Goal: Task Accomplishment & Management: Complete application form

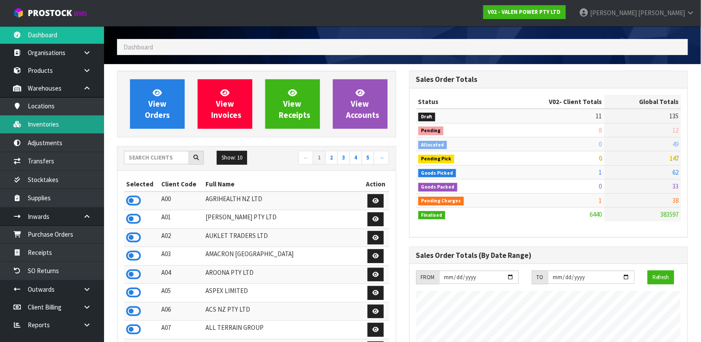
scroll to position [658, 292]
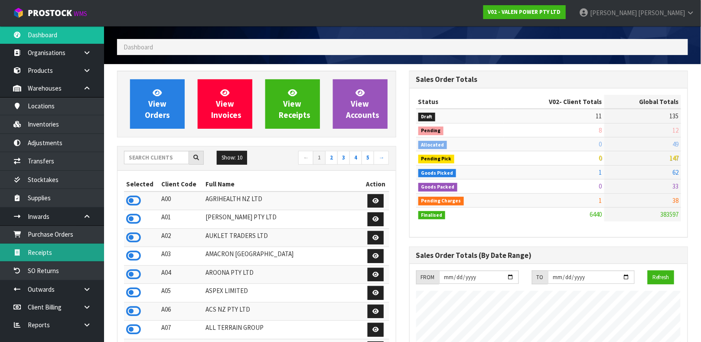
click at [56, 260] on link "Receipts" at bounding box center [52, 253] width 104 height 18
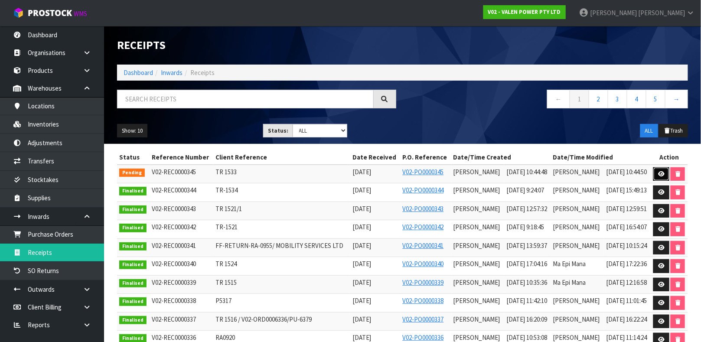
click at [656, 175] on link at bounding box center [662, 174] width 16 height 14
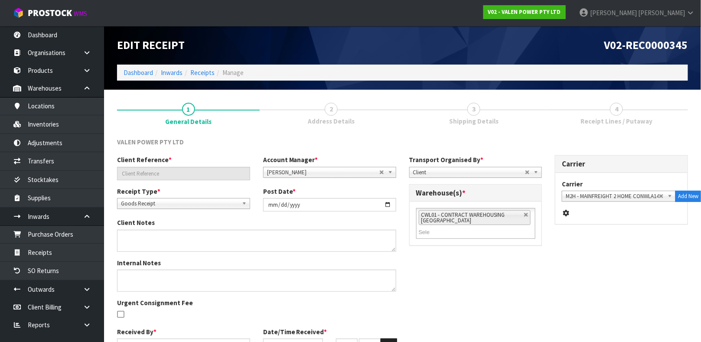
type input "TR 1533"
type input "[DATE]"
type input "[PERSON_NAME]"
type input "[DATE]"
type input "10"
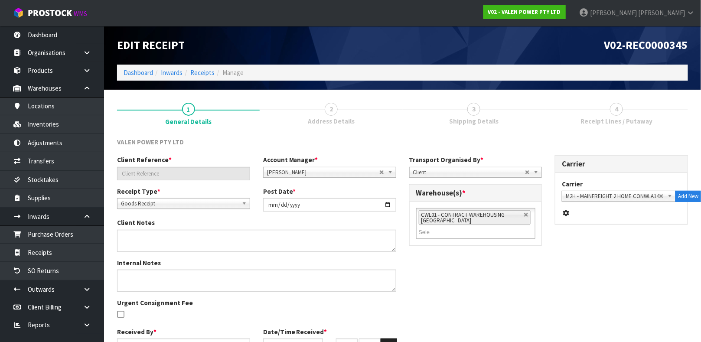
type input "44"
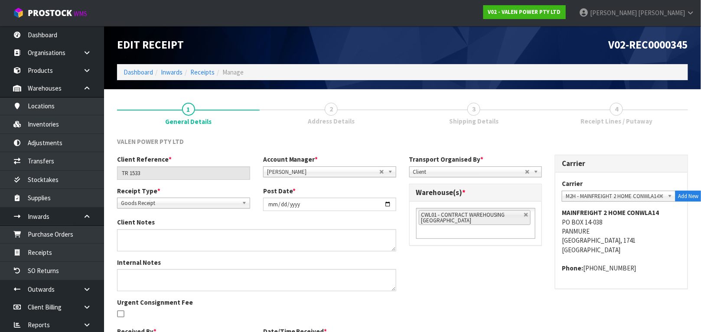
scroll to position [58, 0]
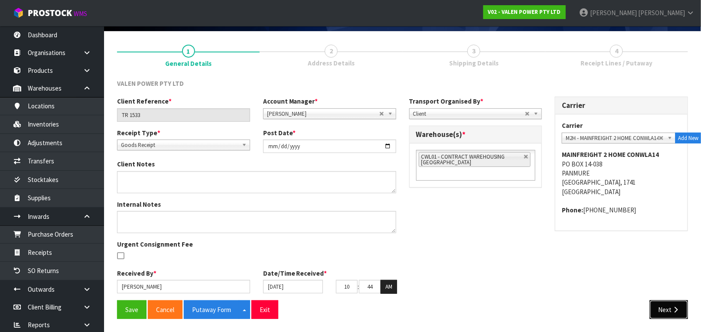
click at [676, 318] on button "Next" at bounding box center [669, 310] width 38 height 19
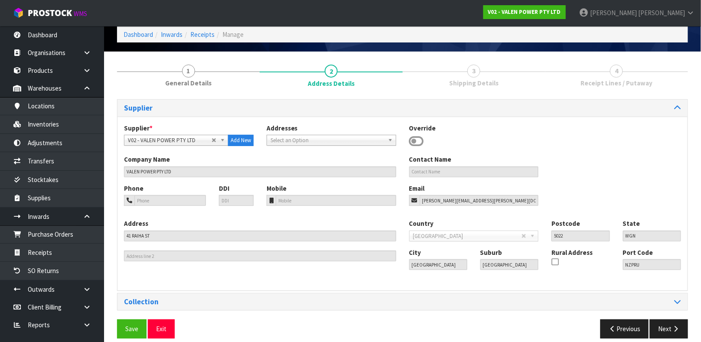
scroll to position [48, 0]
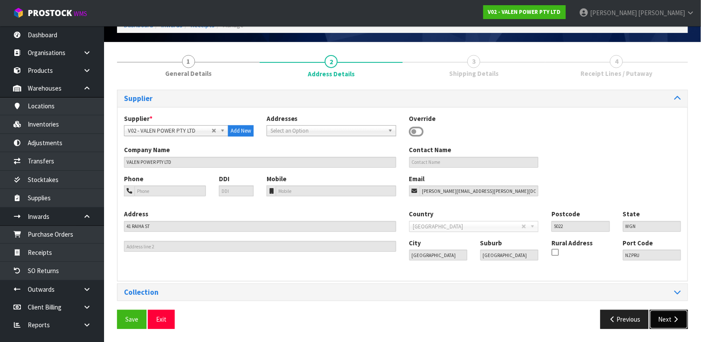
click at [675, 321] on icon "button" at bounding box center [676, 319] width 8 height 7
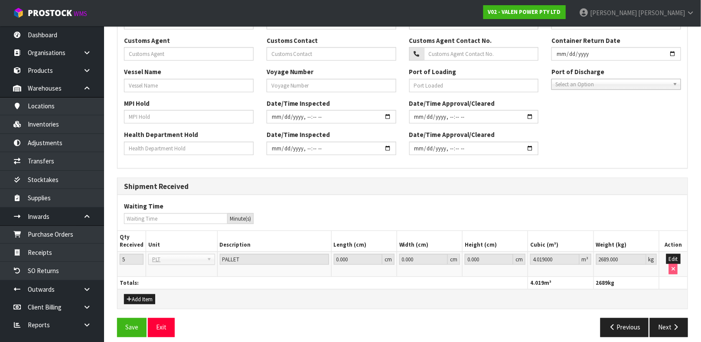
scroll to position [269, 0]
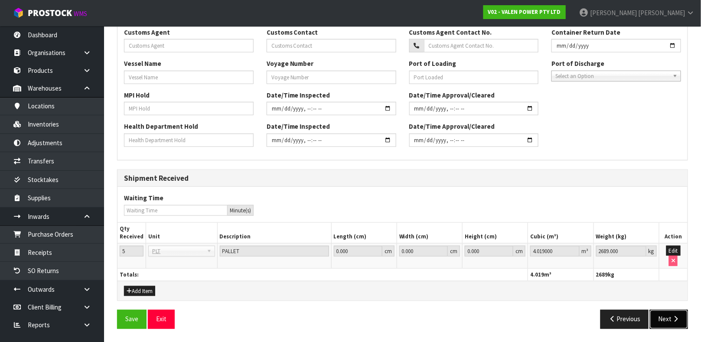
click at [670, 313] on button "Next" at bounding box center [669, 319] width 38 height 19
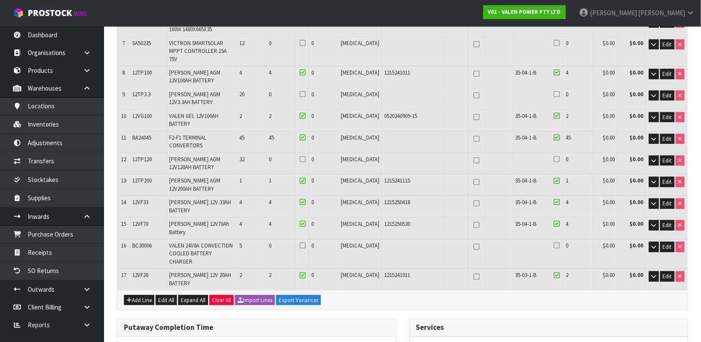
scroll to position [0, 0]
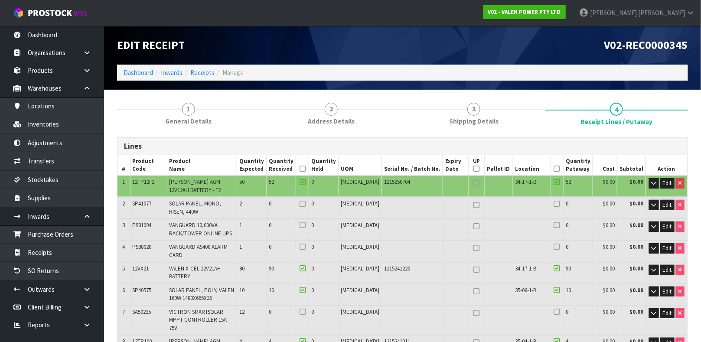
click at [227, 308] on span "VICTRON SMARTSOLAR MPPT CONTROLLER 15A 75V" at bounding box center [199, 319] width 58 height 23
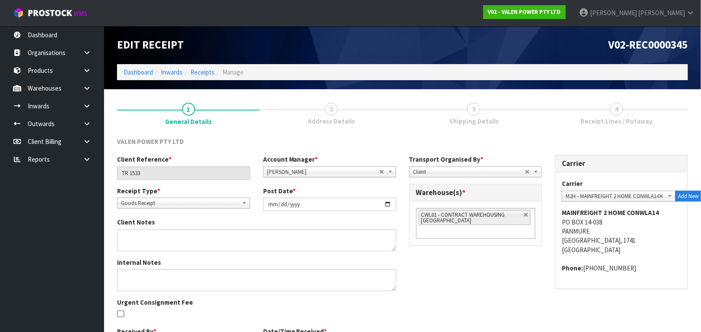
scroll to position [58, 0]
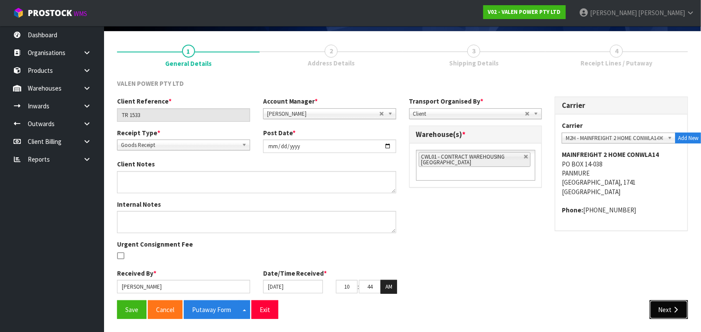
click at [671, 307] on button "Next" at bounding box center [669, 310] width 38 height 19
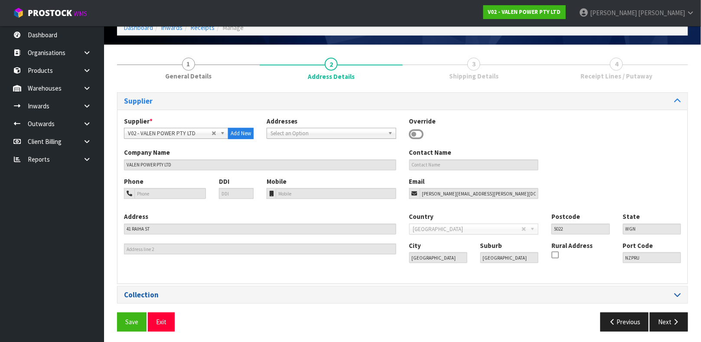
scroll to position [48, 0]
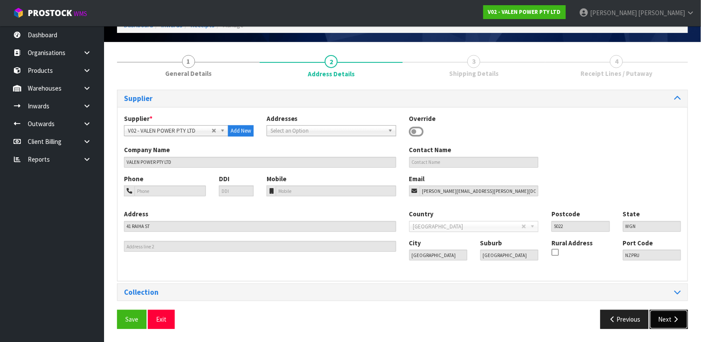
click at [662, 313] on button "Next" at bounding box center [669, 319] width 38 height 19
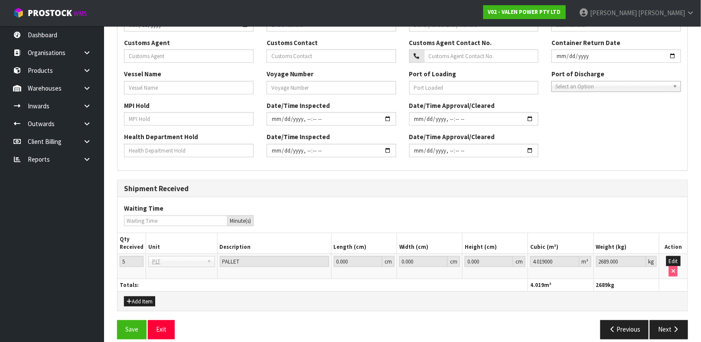
scroll to position [260, 0]
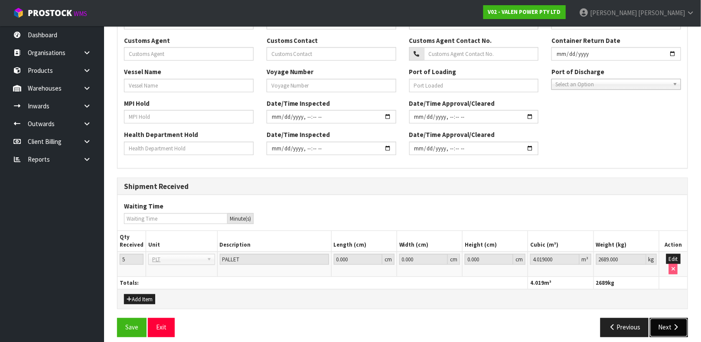
click at [667, 329] on button "Next" at bounding box center [669, 327] width 38 height 19
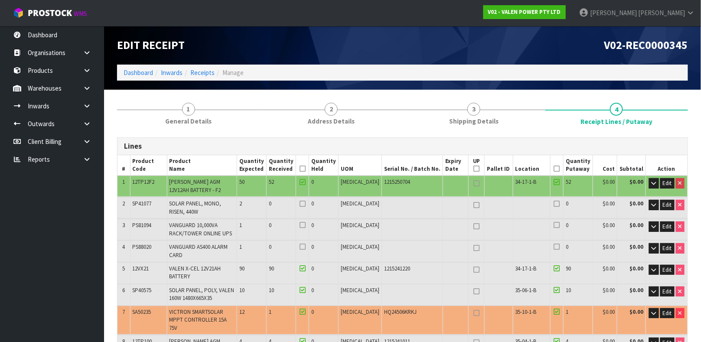
scroll to position [65, 0]
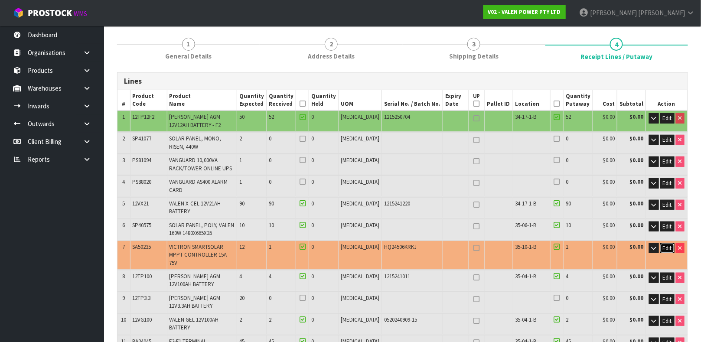
click at [669, 245] on span "Edit" at bounding box center [667, 248] width 9 height 7
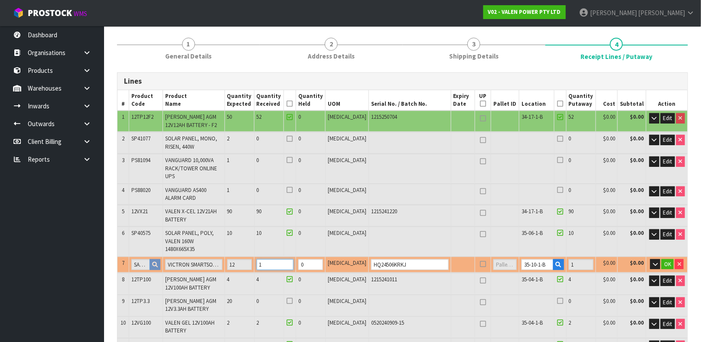
drag, startPoint x: 296, startPoint y: 249, endPoint x: 267, endPoint y: 231, distance: 33.9
click at [267, 231] on table "# Product Code Product Name Quantity Expected Quantity Received Quantity Held U…" at bounding box center [403, 293] width 570 height 407
type input "12"
type input "1.231194"
type input "1377.33"
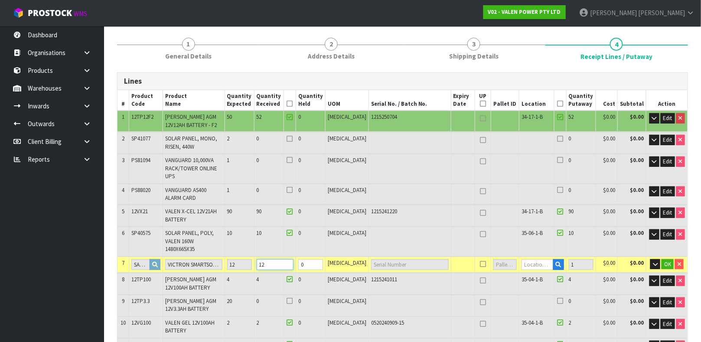
type input "12"
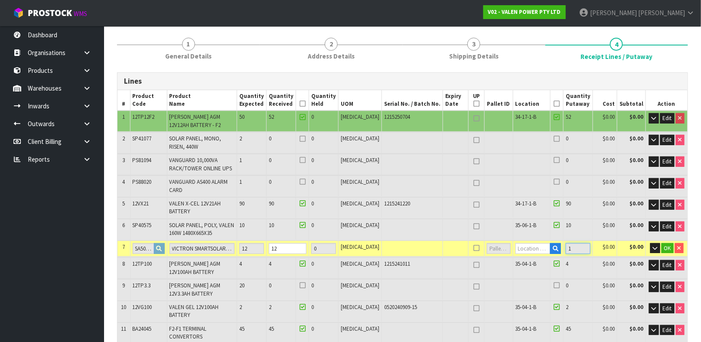
drag, startPoint x: 573, startPoint y: 236, endPoint x: 530, endPoint y: 235, distance: 43.4
click at [530, 241] on tr "7 SA50235 VICTRON SMARTSOLAR MPPT CONTROLLER 15A 75V 12 12 0 PCE 1 $0.00 $0.00 …" at bounding box center [403, 249] width 570 height 16
click at [577, 243] on input "1" at bounding box center [578, 248] width 25 height 11
click at [573, 241] on td "1" at bounding box center [578, 249] width 29 height 16
click at [573, 243] on input "1" at bounding box center [578, 248] width 25 height 11
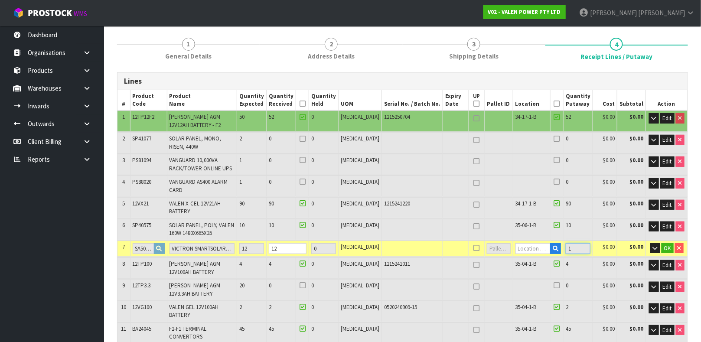
click at [573, 243] on input "1" at bounding box center [578, 248] width 25 height 11
click at [516, 243] on input "text" at bounding box center [534, 248] width 36 height 11
type input "35-10-1-B"
type input "226"
type input "12"
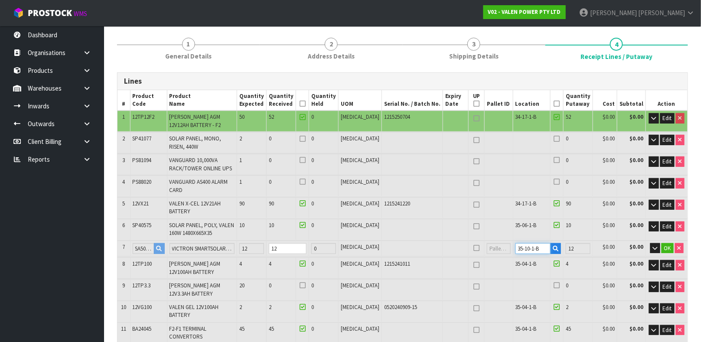
type input "35-10-1-B"
click at [579, 243] on input "12" at bounding box center [578, 248] width 25 height 11
click at [384, 241] on td at bounding box center [412, 249] width 61 height 16
click at [385, 241] on td at bounding box center [412, 249] width 61 height 16
click at [670, 245] on span "OK" at bounding box center [668, 248] width 7 height 7
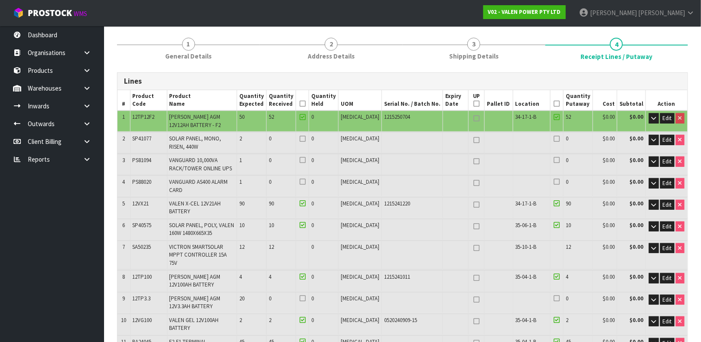
click at [443, 241] on td at bounding box center [456, 255] width 26 height 29
click at [667, 245] on span "Edit" at bounding box center [667, 248] width 9 height 7
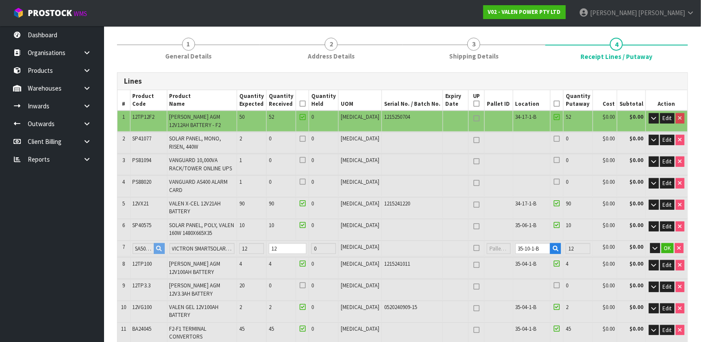
click at [408, 241] on td at bounding box center [412, 249] width 61 height 16
click at [668, 245] on span "OK" at bounding box center [668, 248] width 7 height 7
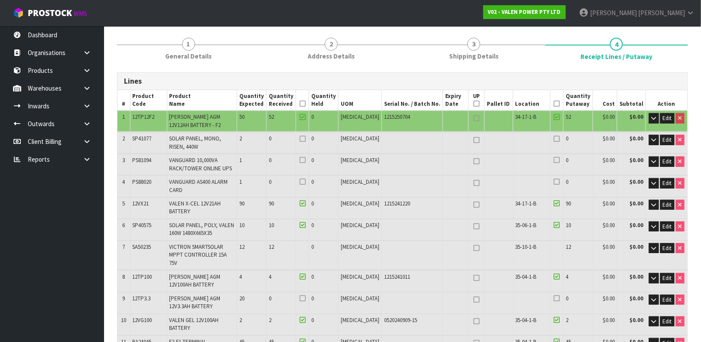
click at [412, 292] on td at bounding box center [412, 302] width 61 height 21
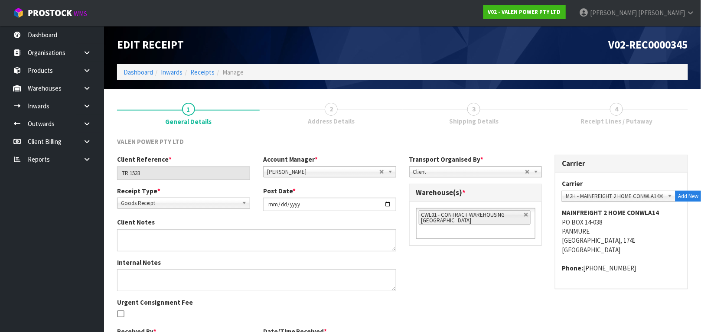
scroll to position [58, 0]
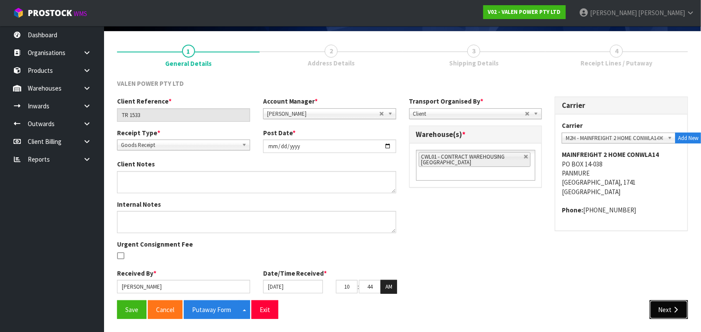
click at [678, 310] on icon "button" at bounding box center [676, 310] width 8 height 7
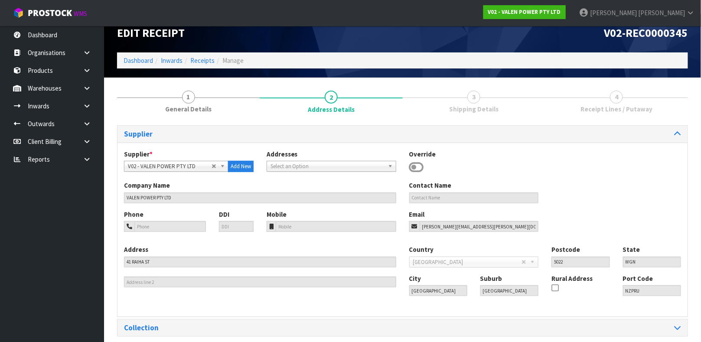
scroll to position [48, 0]
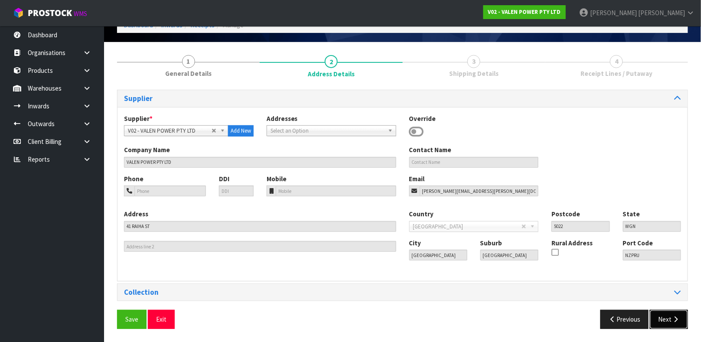
click at [665, 318] on button "Next" at bounding box center [669, 319] width 38 height 19
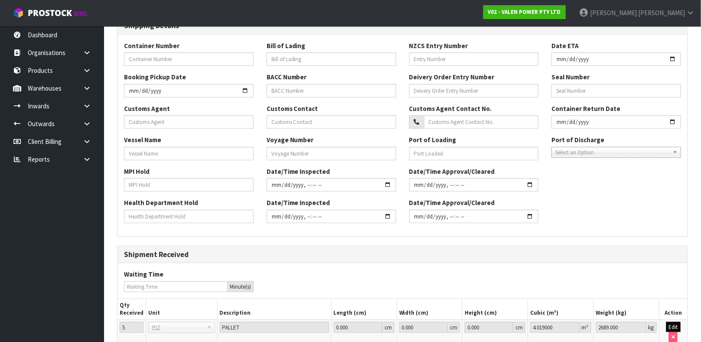
scroll to position [269, 0]
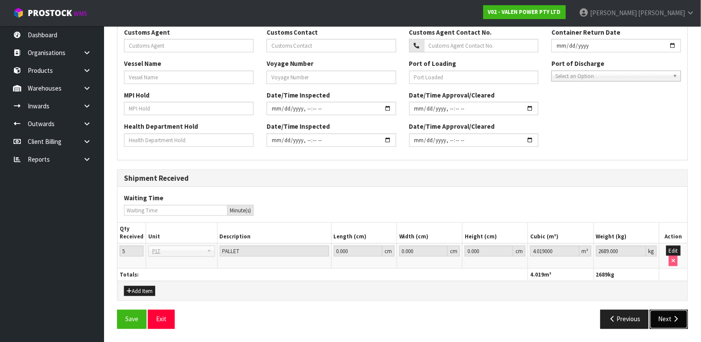
click at [665, 315] on button "Next" at bounding box center [669, 319] width 38 height 19
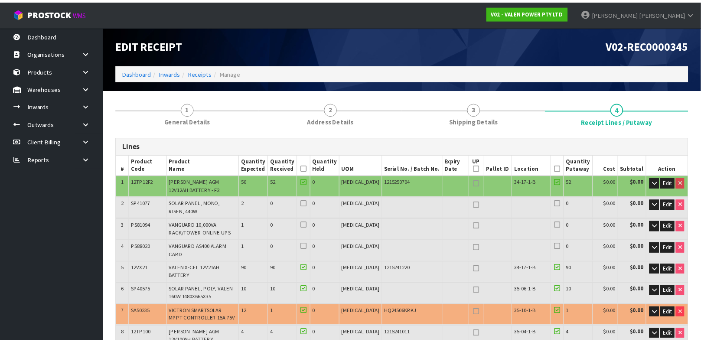
scroll to position [195, 0]
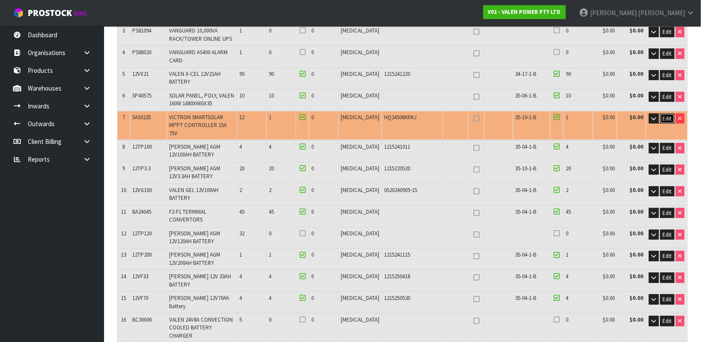
click at [673, 114] on button "Edit" at bounding box center [668, 119] width 14 height 10
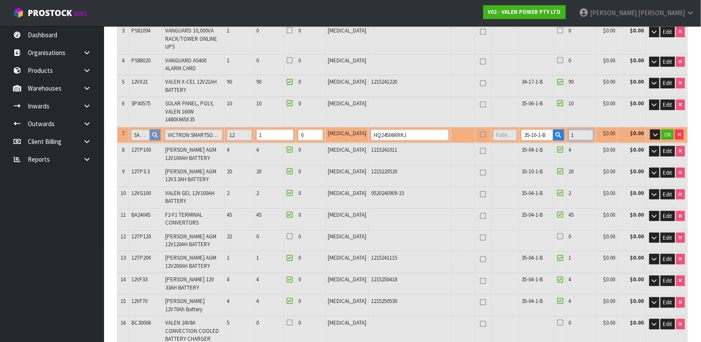
click at [584, 130] on input "1" at bounding box center [581, 135] width 25 height 11
drag, startPoint x: 583, startPoint y: 117, endPoint x: 567, endPoint y: 119, distance: 17.1
click at [569, 130] on input "1" at bounding box center [581, 135] width 25 height 11
drag, startPoint x: 305, startPoint y: 111, endPoint x: 249, endPoint y: 111, distance: 56.4
click at [249, 127] on tr "7 SA50235 VICTRON SMARTSOLAR MPPT CONTROLLER 15A 75V 12 1 0 PCE HQ24506KRKJ 35-…" at bounding box center [403, 135] width 570 height 16
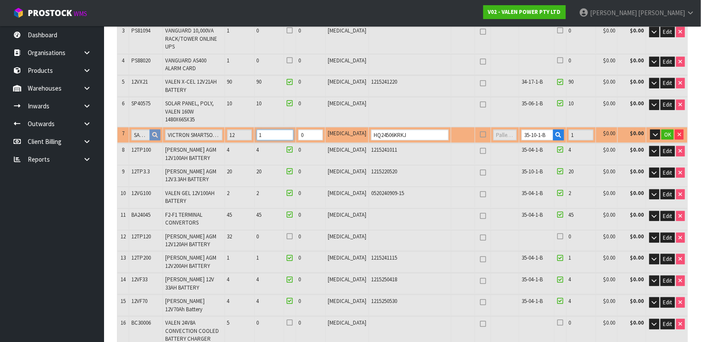
type input "1.250634"
type input "1403.79"
type input "12"
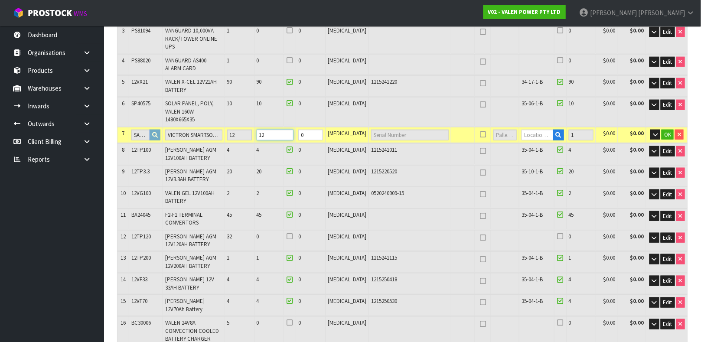
type input "12"
click at [522, 130] on input "text" at bounding box center [538, 135] width 32 height 11
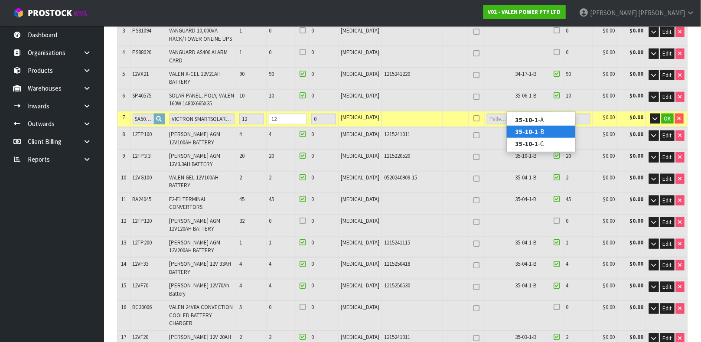
type input "35-10-1"
type input "234"
type input "0"
click at [522, 134] on strong "35-10-1" at bounding box center [527, 132] width 23 height 8
type input "246"
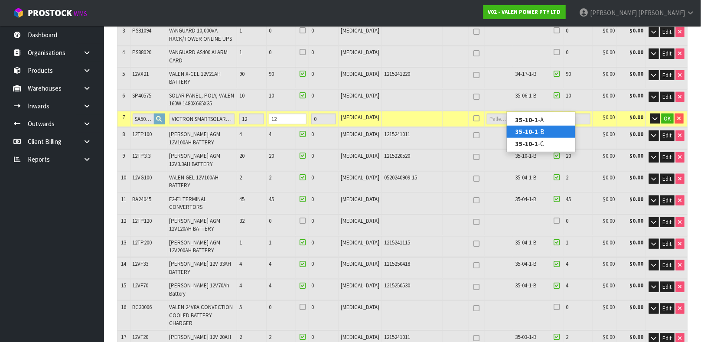
type input "35-10-1-B"
type input "12"
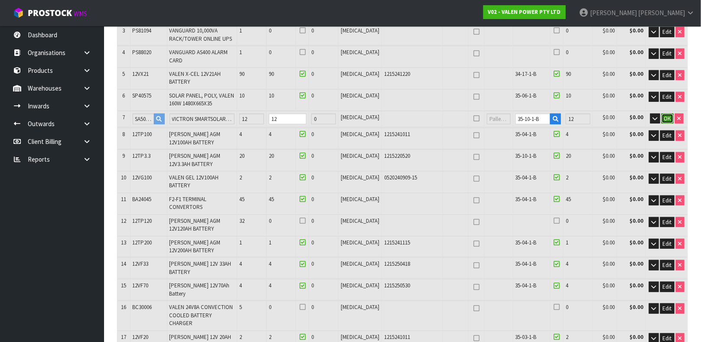
click at [662, 114] on button "OK" at bounding box center [668, 119] width 12 height 10
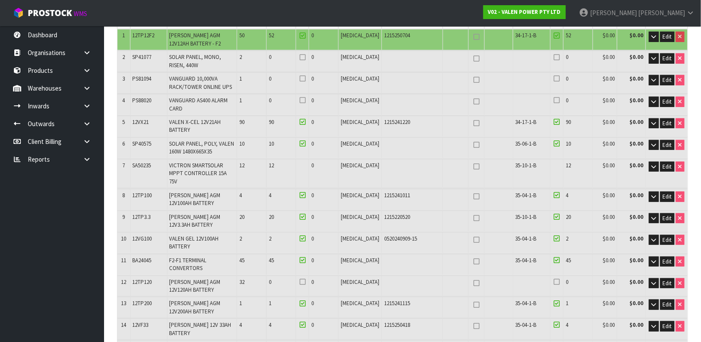
scroll to position [130, 0]
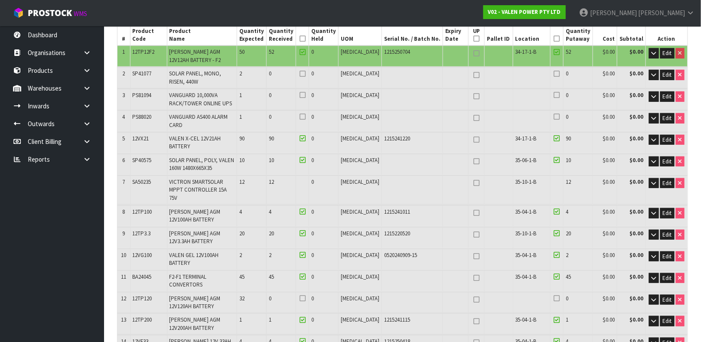
click at [309, 176] on td at bounding box center [302, 190] width 13 height 29
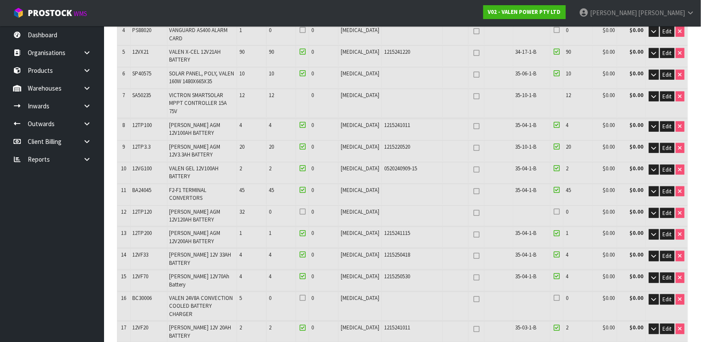
scroll to position [134, 0]
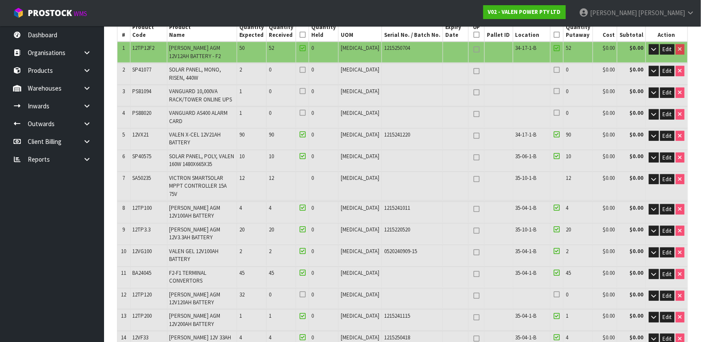
click at [553, 172] on td at bounding box center [557, 186] width 13 height 29
click at [296, 172] on td "12" at bounding box center [281, 186] width 29 height 29
click at [654, 177] on icon "button" at bounding box center [654, 180] width 5 height 6
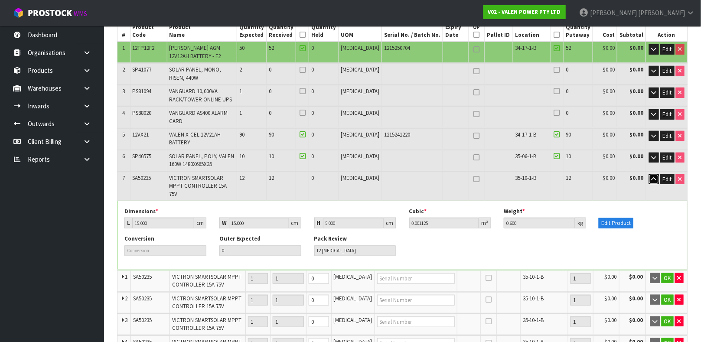
click at [654, 177] on icon "button" at bounding box center [654, 180] width 5 height 6
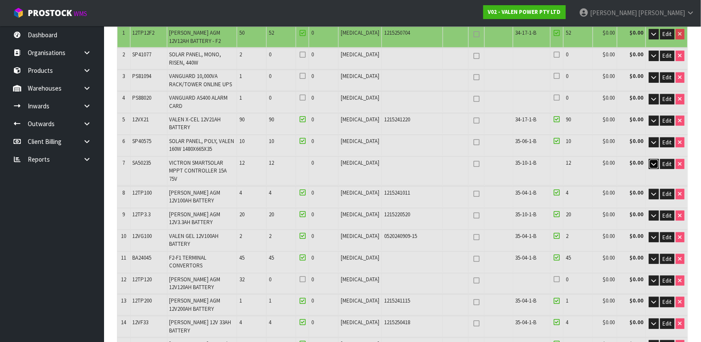
scroll to position [4, 0]
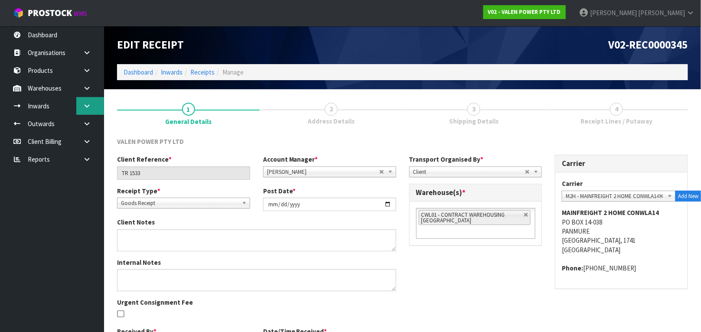
click at [89, 111] on link at bounding box center [90, 106] width 28 height 18
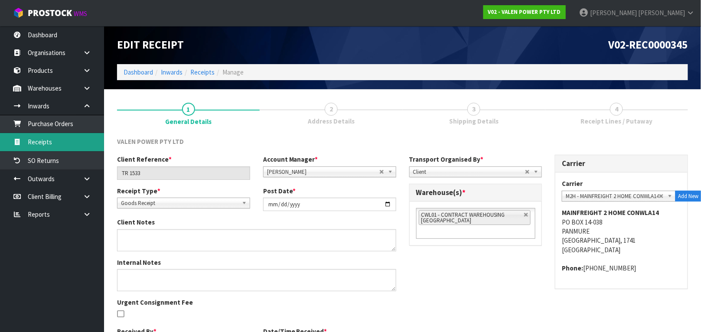
click at [59, 144] on link "Receipts" at bounding box center [52, 142] width 104 height 18
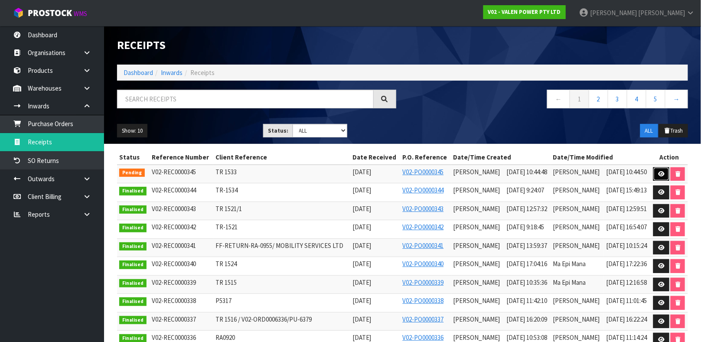
click at [662, 172] on icon at bounding box center [662, 174] width 7 height 6
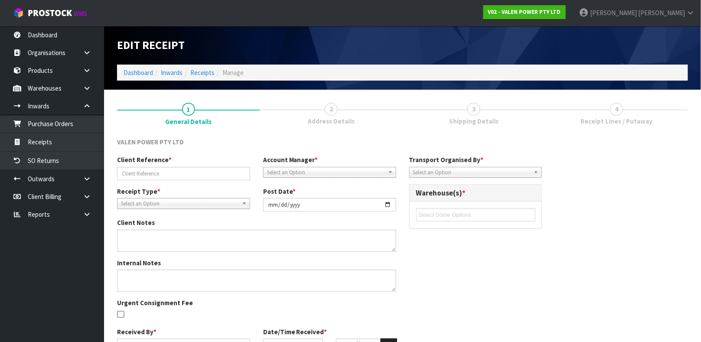
type input "TR 1533"
type input "[DATE]"
type input "[PERSON_NAME]"
type input "[DATE]"
type input "10"
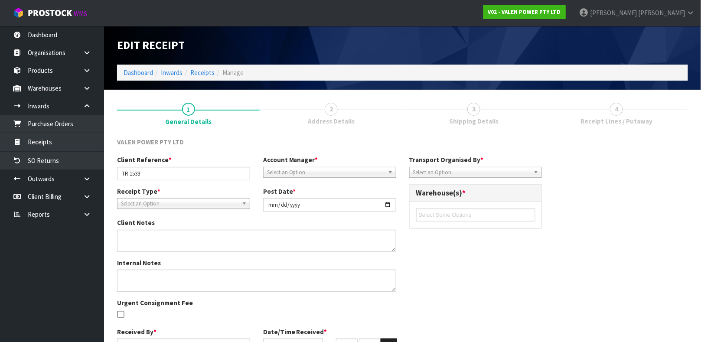
type input "44"
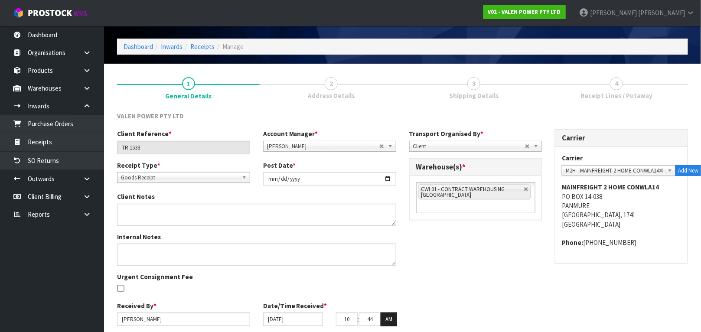
scroll to position [52, 0]
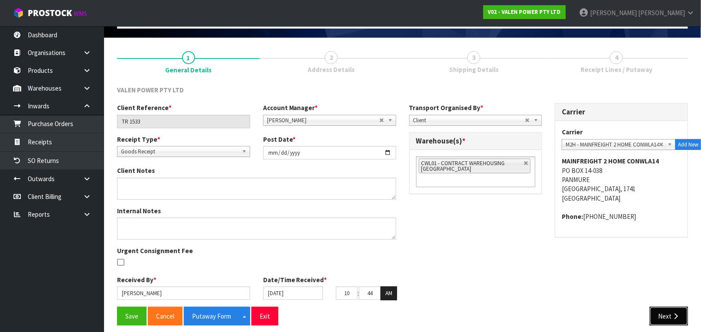
click at [675, 318] on icon "button" at bounding box center [676, 316] width 8 height 7
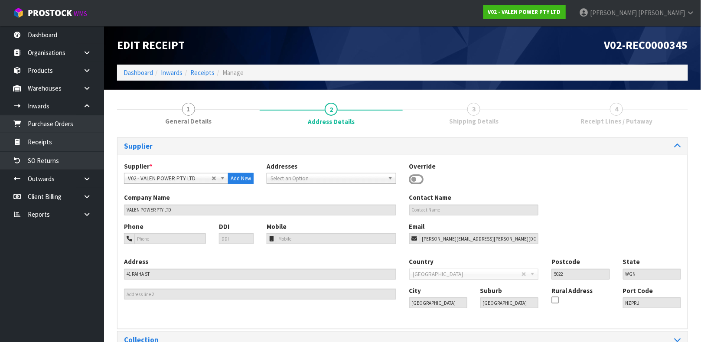
scroll to position [48, 0]
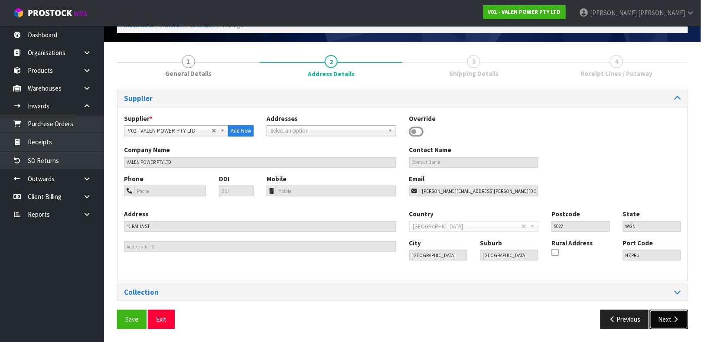
click at [664, 316] on button "Next" at bounding box center [669, 319] width 38 height 19
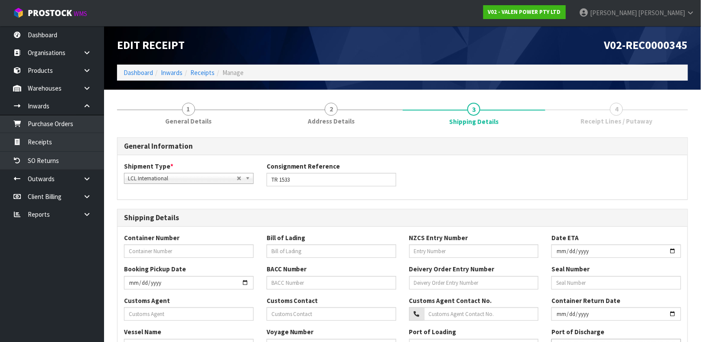
scroll to position [269, 0]
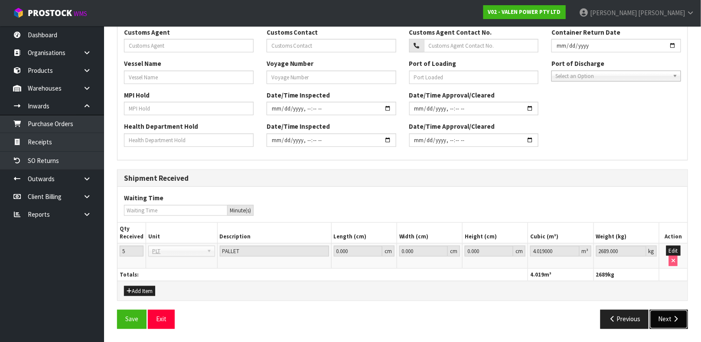
click at [664, 318] on button "Next" at bounding box center [669, 319] width 38 height 19
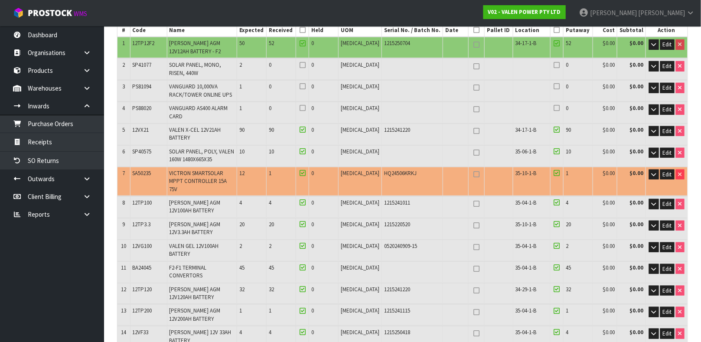
scroll to position [117, 0]
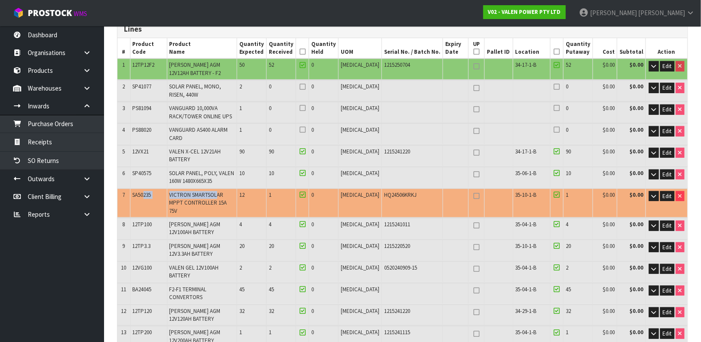
drag, startPoint x: 146, startPoint y: 180, endPoint x: 225, endPoint y: 183, distance: 78.5
click at [225, 189] on tr "7 SA50235 VICTRON SMARTSOLAR MPPT CONTROLLER 15A 75V 12 1 0 [MEDICAL_DATA] HQ24…" at bounding box center [403, 203] width 570 height 29
click at [224, 191] on span "VICTRON SMARTSOLAR MPPT CONTROLLER 15A 75V" at bounding box center [199, 202] width 58 height 23
click at [670, 193] on span "Edit" at bounding box center [667, 196] width 9 height 7
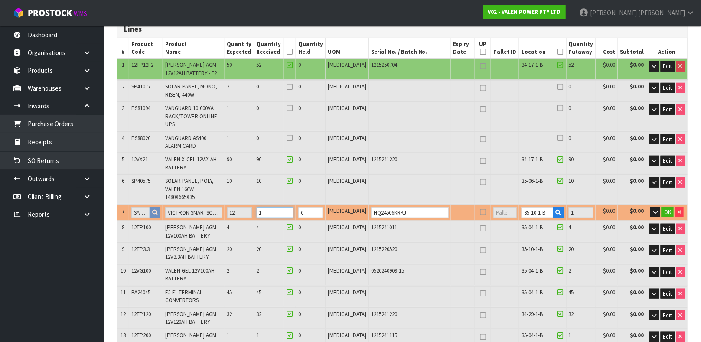
click at [285, 207] on input "1" at bounding box center [275, 212] width 37 height 11
type input "0"
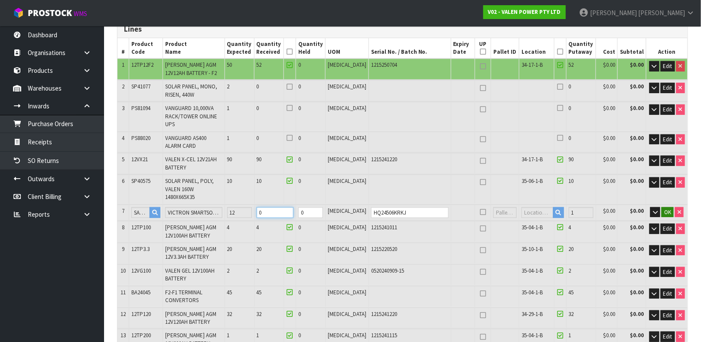
type input "0"
type input "266"
type input "1.741134"
type input "2484.59"
type input "0"
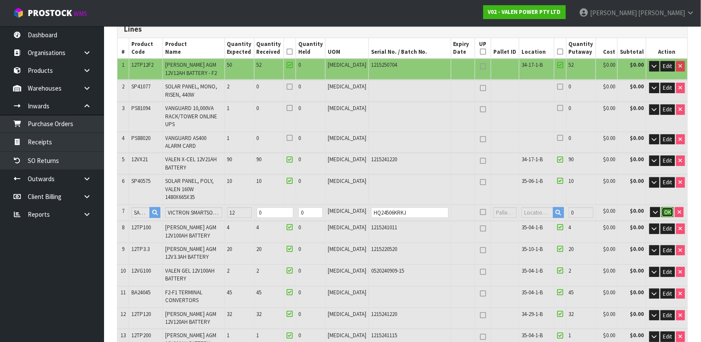
click at [672, 207] on button "OK" at bounding box center [668, 212] width 12 height 10
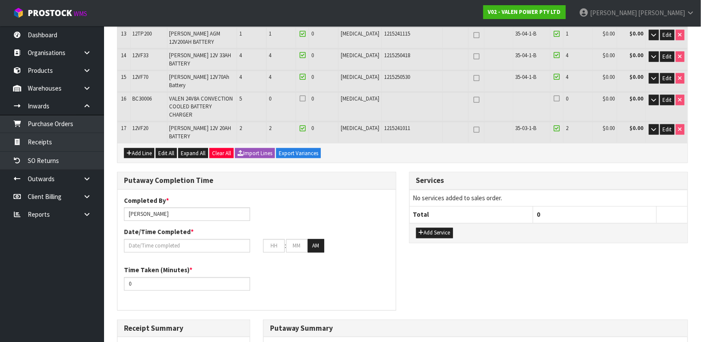
scroll to position [589, 0]
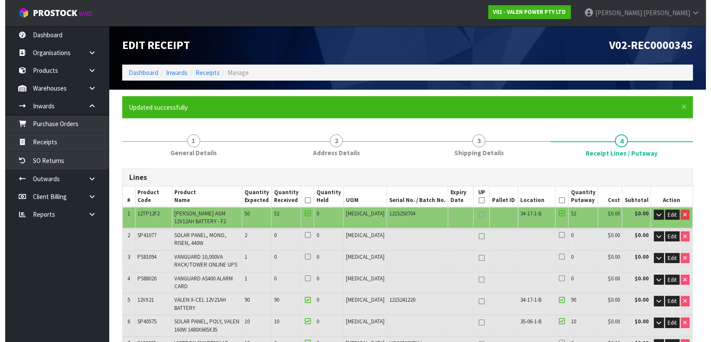
scroll to position [42, 0]
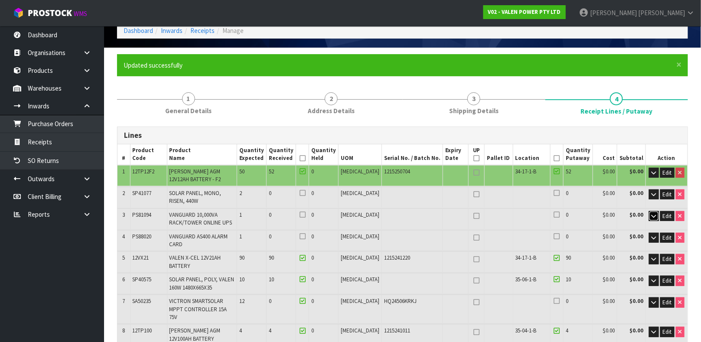
click at [652, 214] on icon "button" at bounding box center [654, 216] width 5 height 6
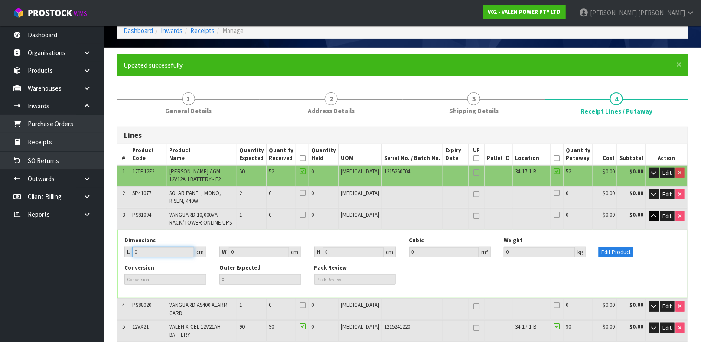
click at [138, 249] on input "0" at bounding box center [163, 252] width 62 height 11
click at [615, 247] on button "Edit Product" at bounding box center [616, 252] width 35 height 10
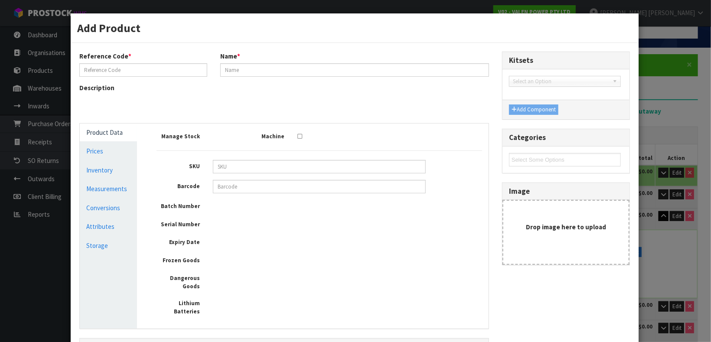
type input "PS81094"
type input "VANGUARD 10,000VA RACK/TOWER ONLINE UPS"
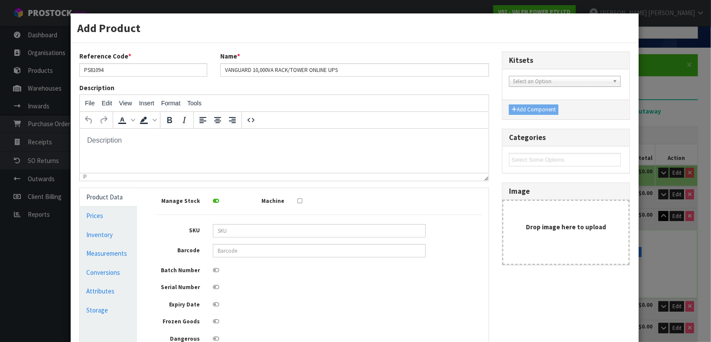
scroll to position [0, 0]
click at [108, 255] on link "Measurements" at bounding box center [108, 254] width 57 height 18
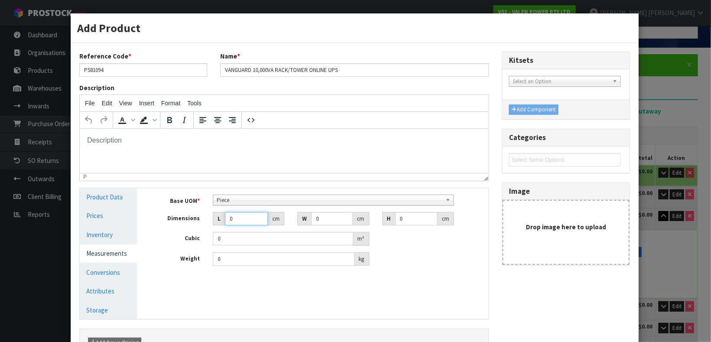
click at [249, 219] on input "0" at bounding box center [246, 218] width 43 height 13
type input "0.000001"
type input "80"
click at [321, 221] on input "0" at bounding box center [331, 218] width 41 height 13
type input "58"
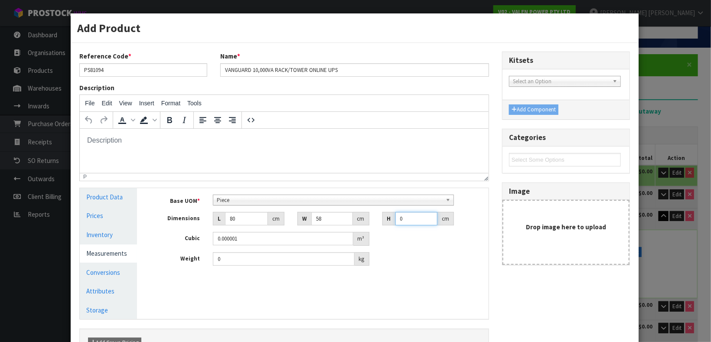
click at [407, 219] on input "0" at bounding box center [417, 218] width 42 height 13
type input "2"
type input "0.00928"
type input "28"
type input "0.12992"
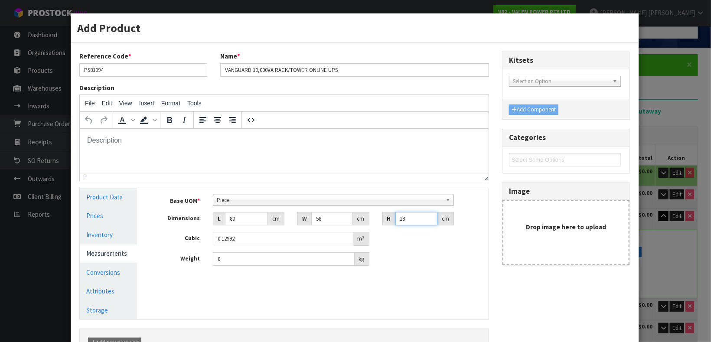
type input "28"
click at [244, 264] on input "0" at bounding box center [283, 258] width 141 height 13
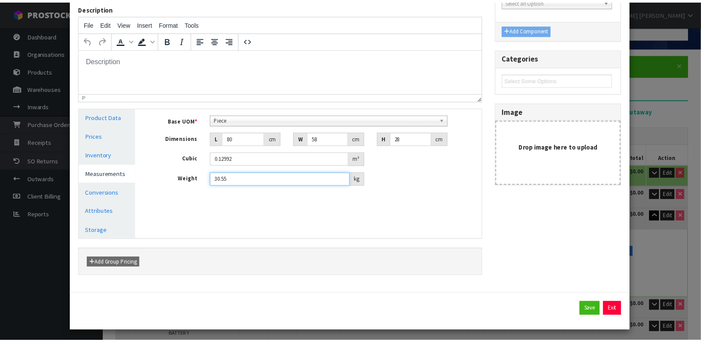
scroll to position [82, 0]
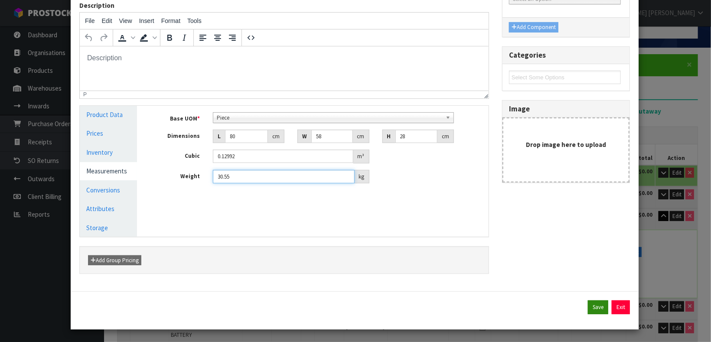
type input "30.55"
click at [588, 307] on button "Save" at bounding box center [598, 308] width 20 height 14
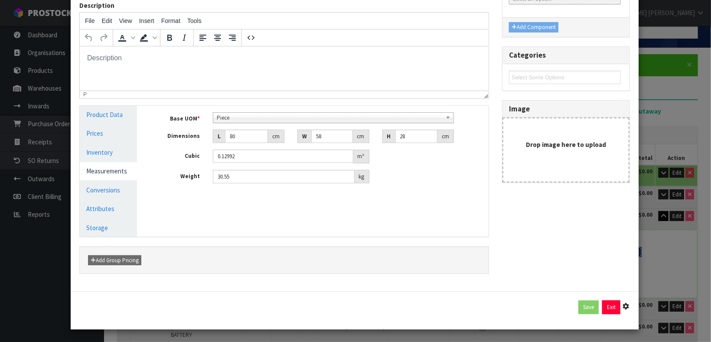
type input "80"
type input "58"
type input "28"
type input "0.12992"
type input "30.55"
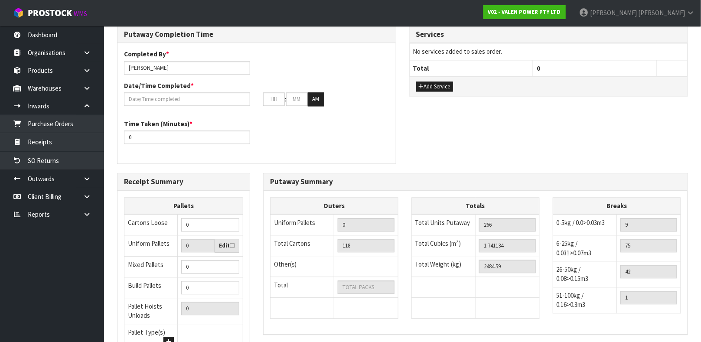
scroll to position [689, 0]
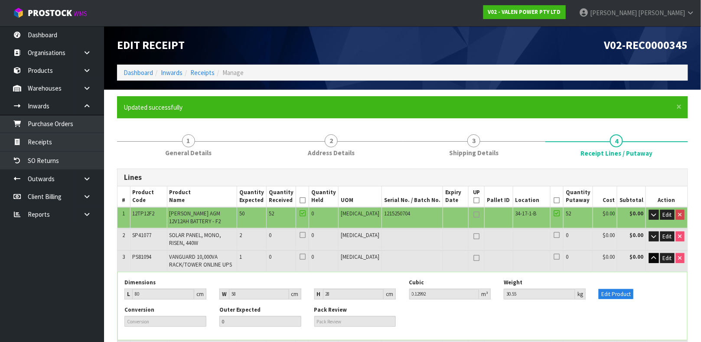
type input "118"
type input "281"
type input "1.767114"
type input "2498.21"
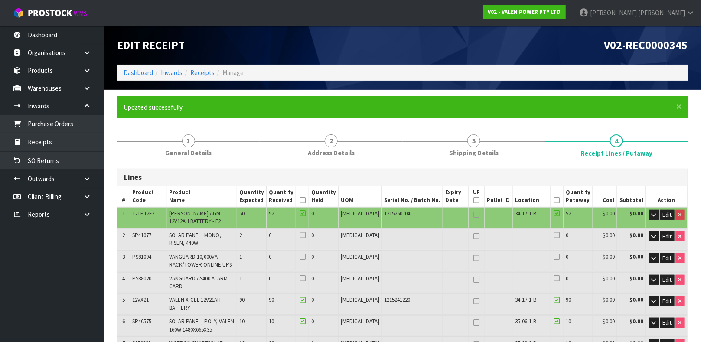
click at [662, 256] on button "Edit" at bounding box center [668, 258] width 14 height 10
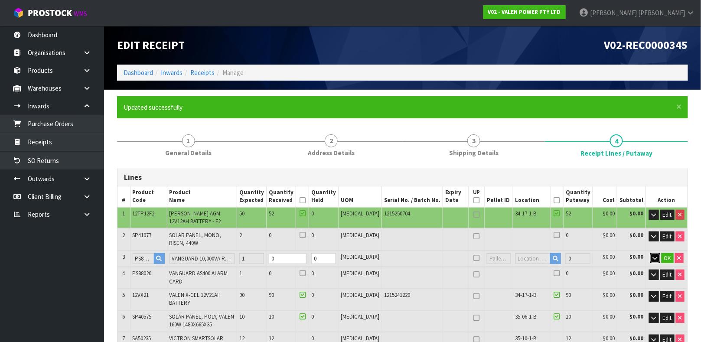
click at [657, 257] on icon "button" at bounding box center [655, 259] width 5 height 6
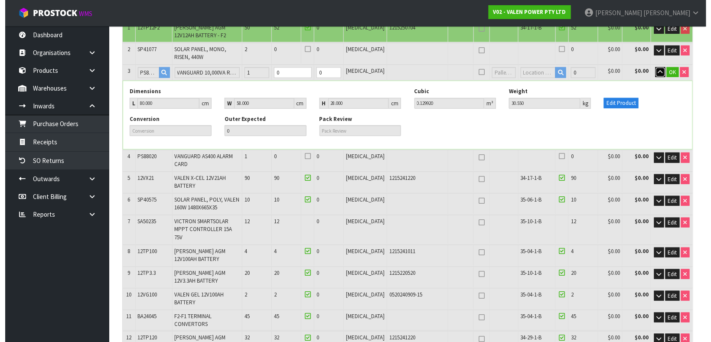
scroll to position [189, 0]
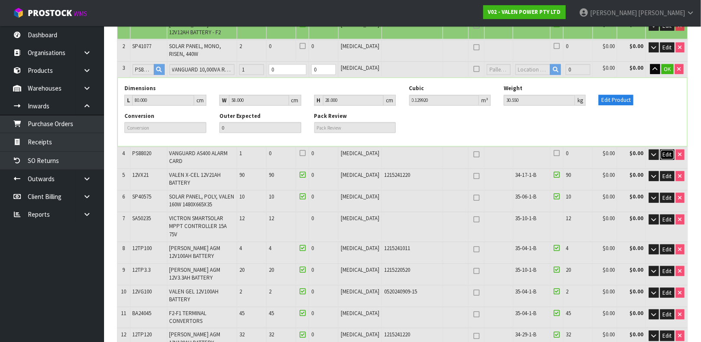
click at [668, 151] on span "Edit" at bounding box center [667, 154] width 9 height 7
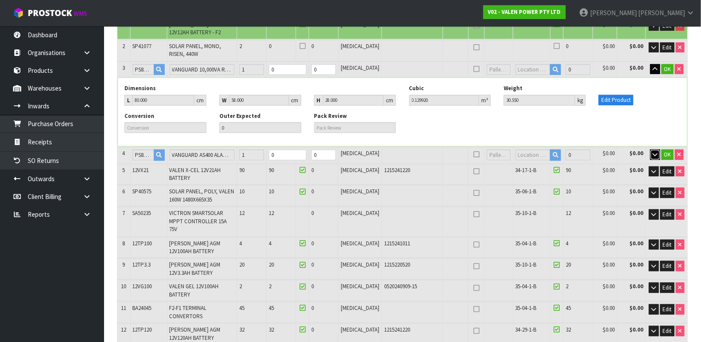
click at [657, 154] on icon "button" at bounding box center [655, 155] width 5 height 6
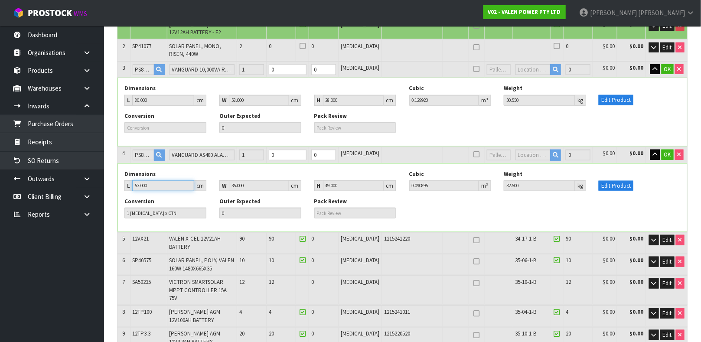
click at [162, 187] on input "53.000" at bounding box center [163, 185] width 62 height 11
click at [164, 187] on input "53.000" at bounding box center [163, 185] width 62 height 11
click at [169, 184] on input "53.000" at bounding box center [163, 185] width 62 height 11
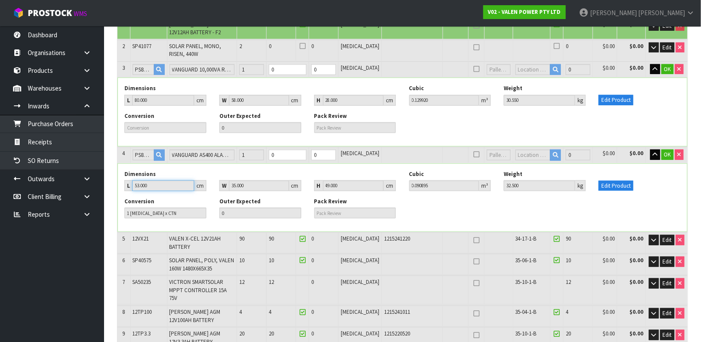
click at [169, 184] on input "53.000" at bounding box center [163, 185] width 62 height 11
click at [608, 182] on button "Edit Product" at bounding box center [616, 186] width 35 height 10
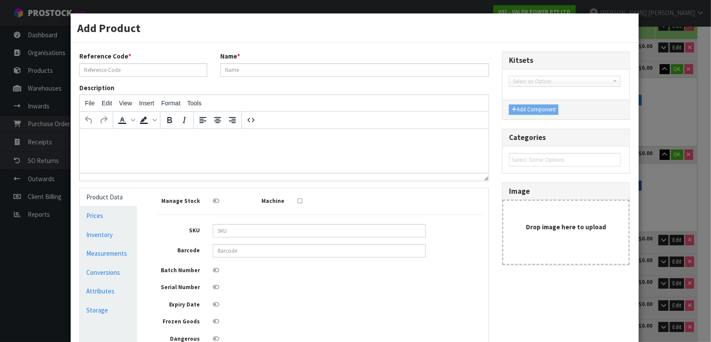
type input "PS88020"
type input "VANGUARD AS400 ALARM CARD"
type input "PS88020"
type input "1"
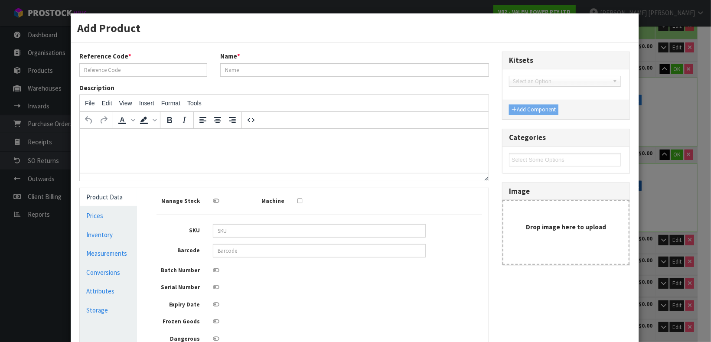
type input "1"
type input "0.000001"
type input "1"
click at [124, 251] on link "Measurements" at bounding box center [108, 254] width 57 height 18
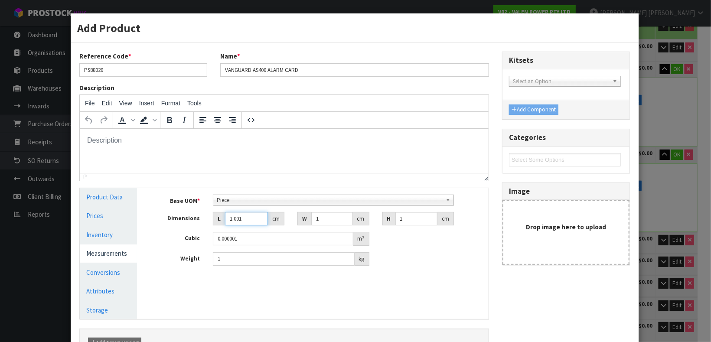
click at [253, 218] on input "1.001" at bounding box center [246, 218] width 43 height 13
type input "1"
type input "8"
type input "0.000008"
type input "80"
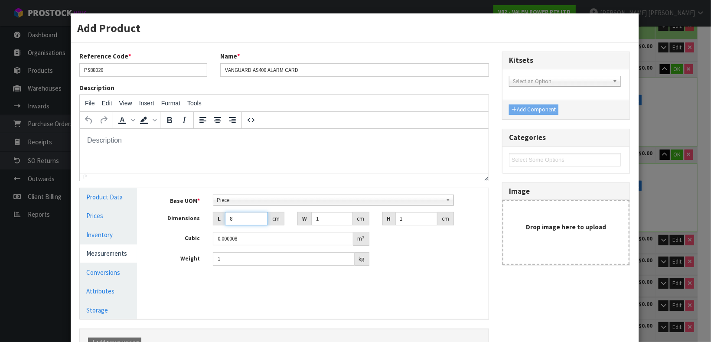
type input "0.00008"
type input "80"
click at [318, 219] on input "1" at bounding box center [331, 218] width 41 height 13
type input "0.000001"
type input "5"
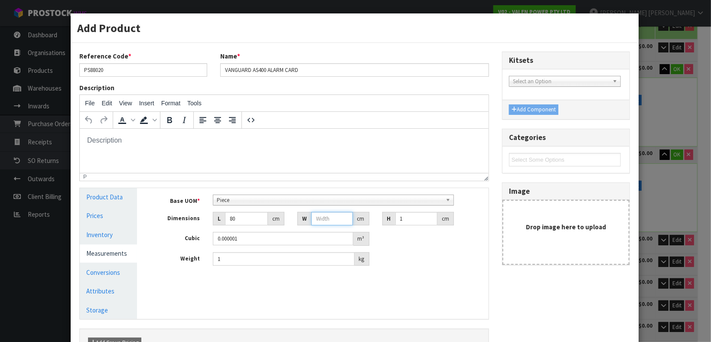
type input "0.0004"
type input "58"
type input "0.00464"
type input "58"
click at [406, 220] on input "1" at bounding box center [417, 218] width 42 height 13
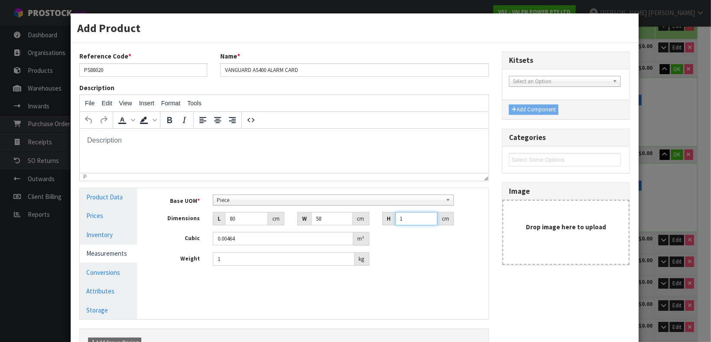
type input "0.000001"
type input "2"
type input "0.00928"
type input "28"
type input "0.12992"
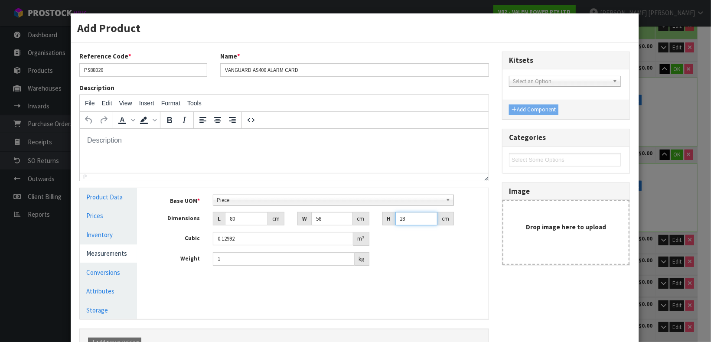
type input "28"
click at [226, 259] on input "1" at bounding box center [283, 258] width 141 height 13
type input "30.45"
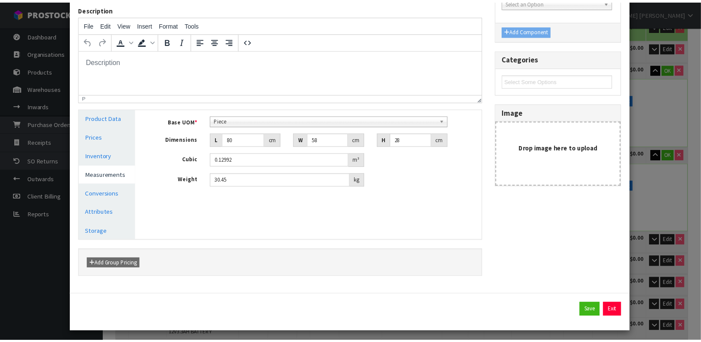
scroll to position [83, 0]
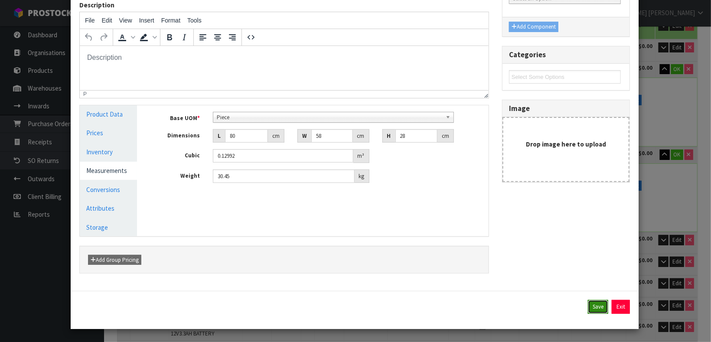
click at [589, 301] on button "Save" at bounding box center [598, 307] width 20 height 14
type input "53"
type input "35"
type input "49"
type input "32.5"
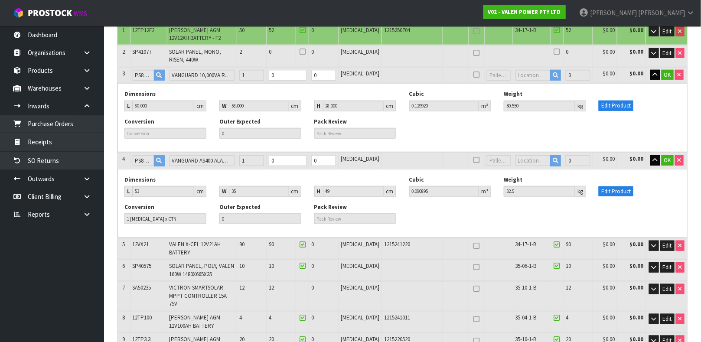
scroll to position [183, 0]
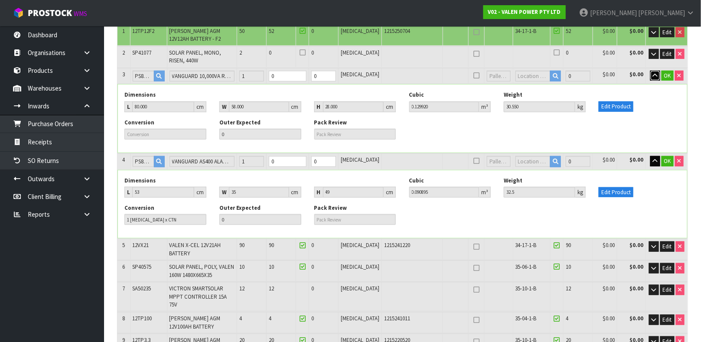
click at [655, 74] on icon "button" at bounding box center [655, 76] width 5 height 6
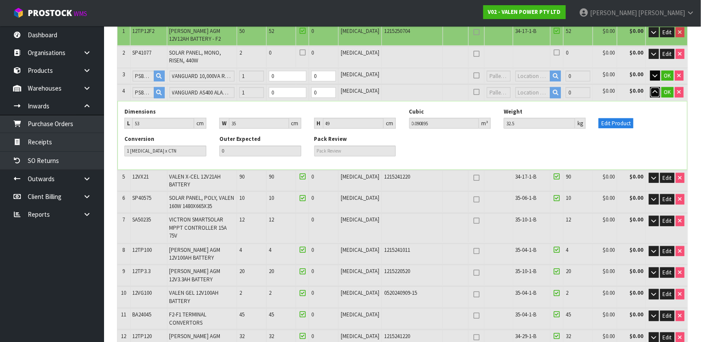
click at [656, 89] on icon "button" at bounding box center [655, 92] width 5 height 6
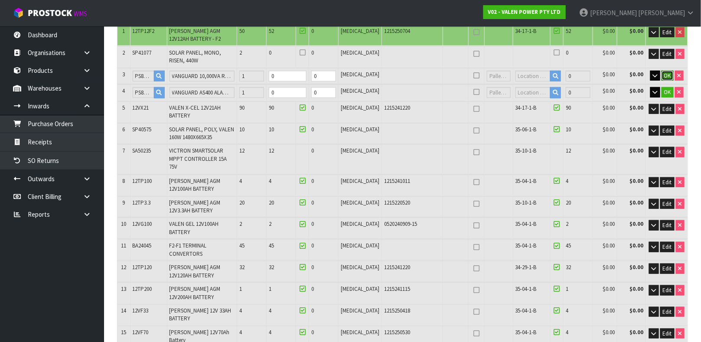
click at [665, 77] on span "OK" at bounding box center [668, 75] width 7 height 7
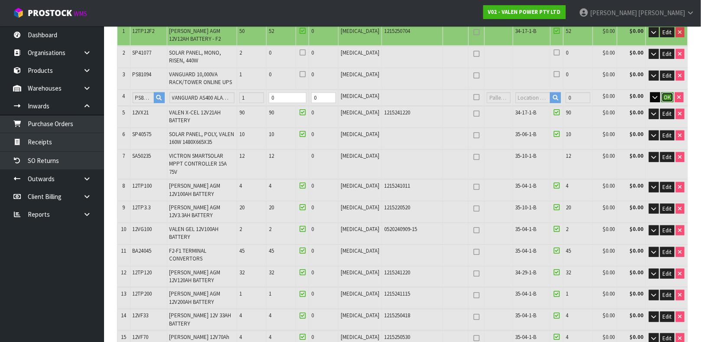
click at [667, 94] on span "OK" at bounding box center [668, 97] width 7 height 7
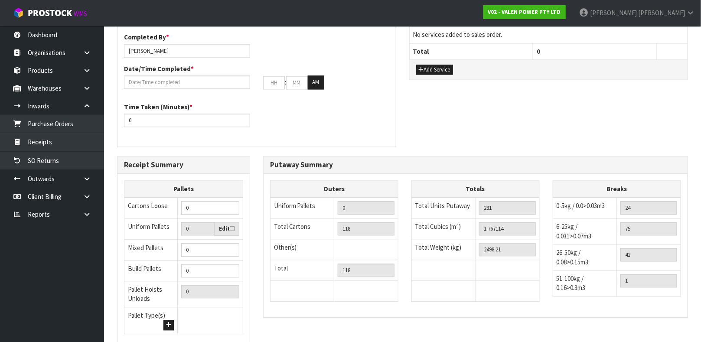
scroll to position [622, 0]
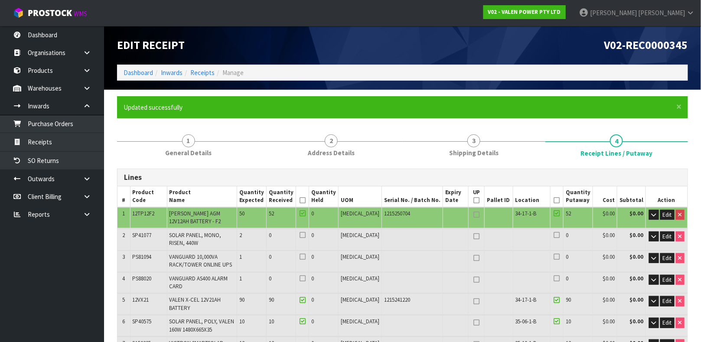
type input "283"
type input "1.775434"
type input "2502.49"
